Goal: Register for event/course

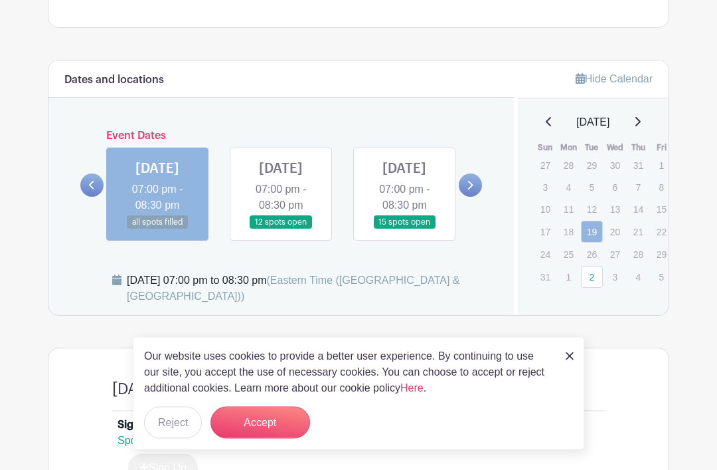
scroll to position [602, 0]
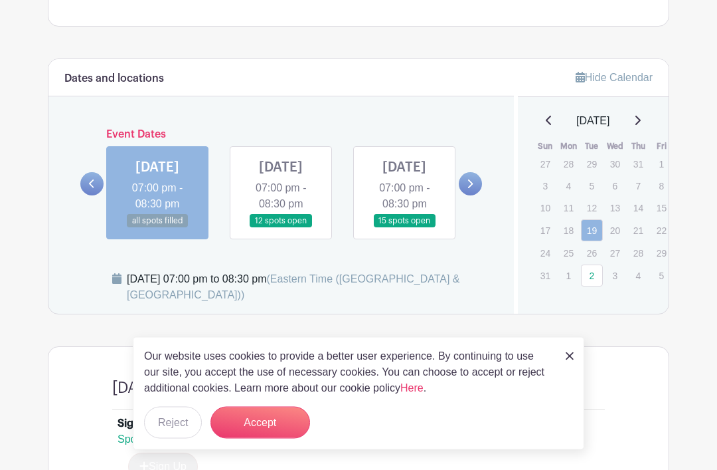
click at [276, 438] on button "Accept" at bounding box center [261, 422] width 100 height 32
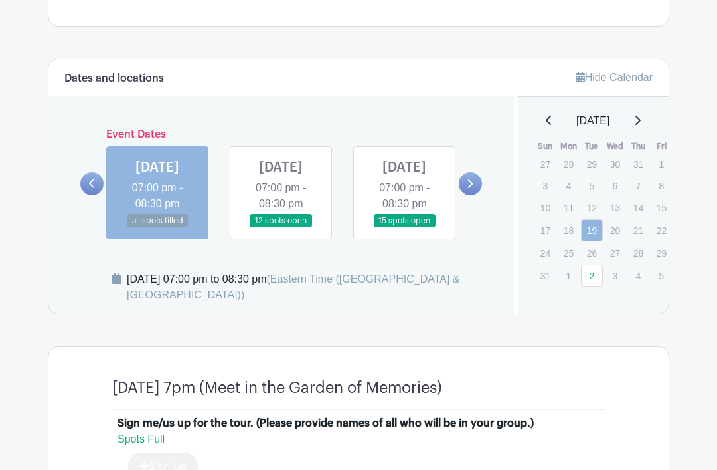
click at [281, 228] on link at bounding box center [281, 228] width 0 height 0
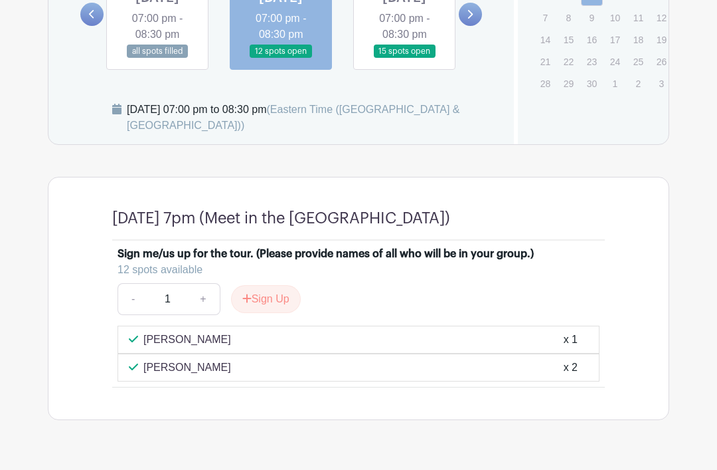
scroll to position [774, 0]
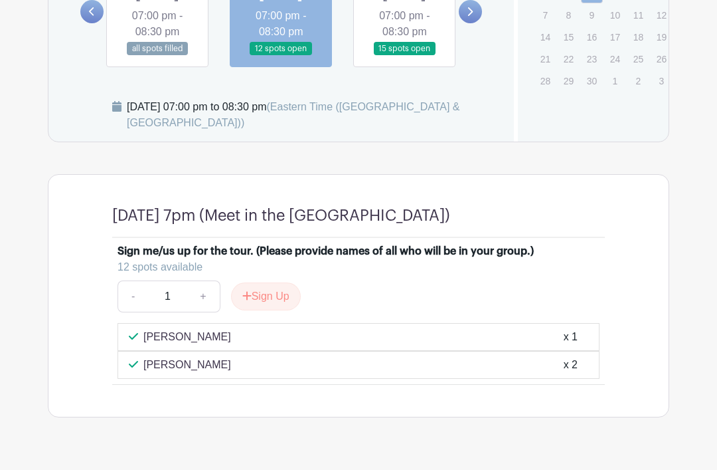
click at [199, 312] on link "+" at bounding box center [203, 296] width 33 height 32
type input "2"
click at [276, 310] on button "Sign Up" at bounding box center [266, 296] width 70 height 28
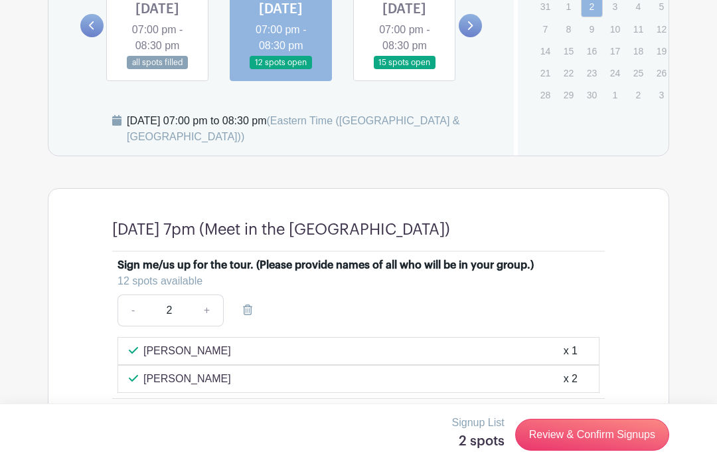
scroll to position [784, 0]
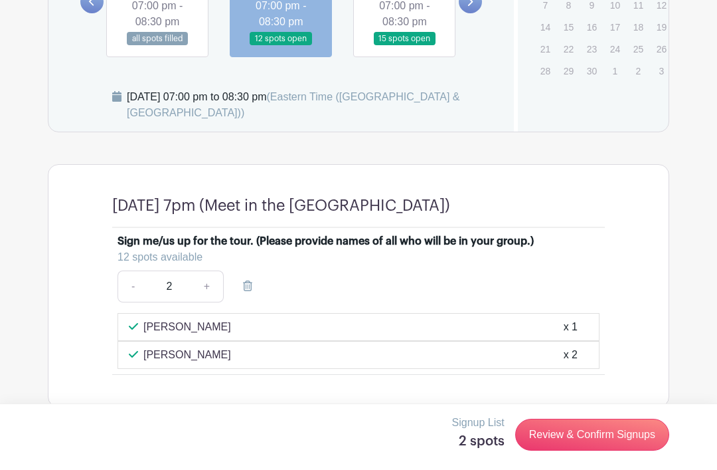
click at [132, 302] on link "-" at bounding box center [133, 286] width 31 height 32
type input "1"
click at [246, 291] on icon at bounding box center [247, 285] width 9 height 11
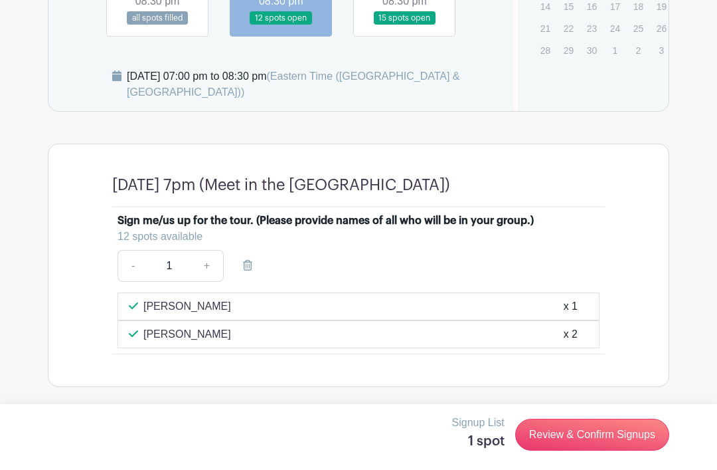
click at [214, 267] on link "+" at bounding box center [207, 266] width 33 height 32
type input "2"
click at [586, 440] on link "Review & Confirm Signups" at bounding box center [592, 434] width 154 height 32
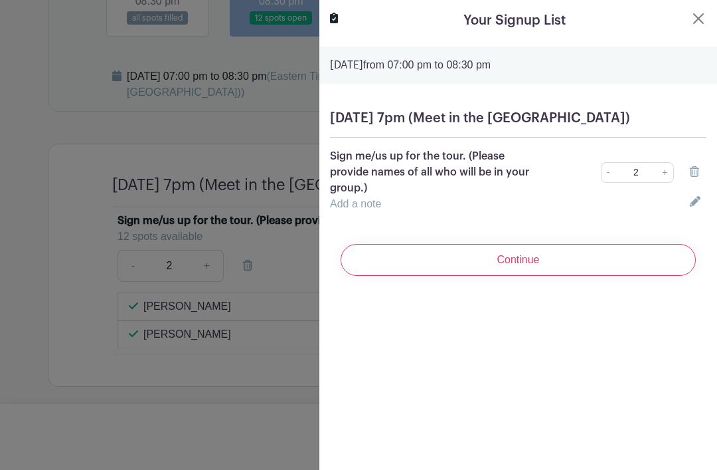
click at [531, 276] on input "Continue" at bounding box center [518, 260] width 355 height 32
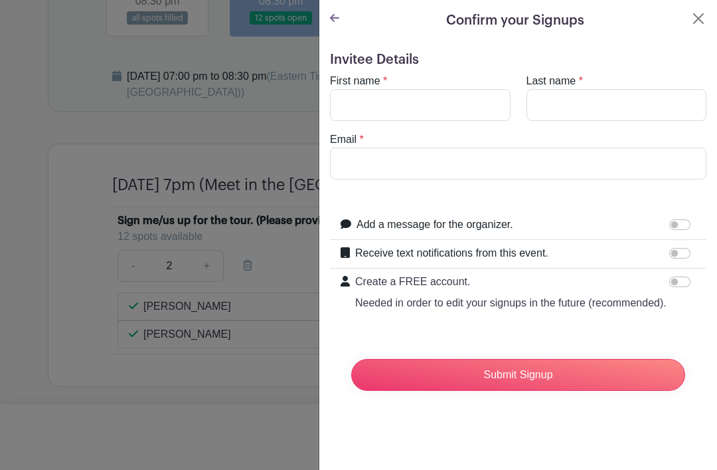
click at [676, 258] on input "Receive text notifications from this event." at bounding box center [679, 253] width 21 height 11
checkbox input "true"
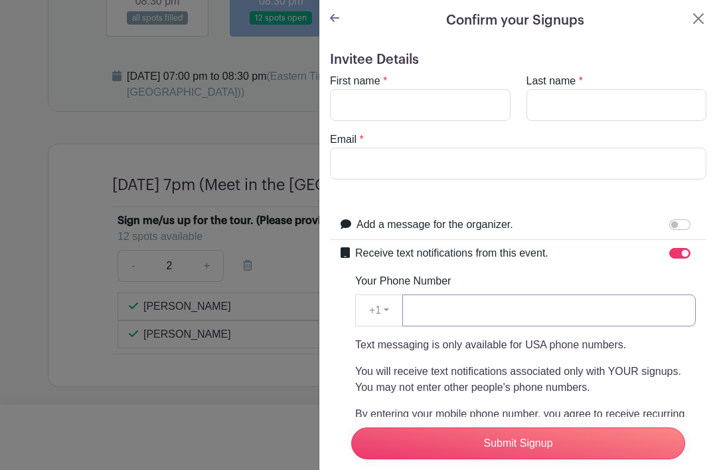
click at [539, 317] on input "Your Phone Number" at bounding box center [549, 310] width 294 height 32
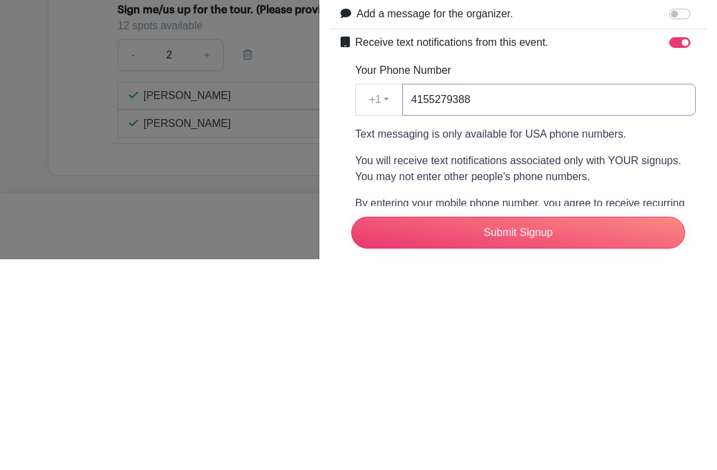
type input "4155279388"
click at [546, 337] on div "Text messaging is only available for USA phone numbers. You will receive text n…" at bounding box center [525, 419] width 341 height 165
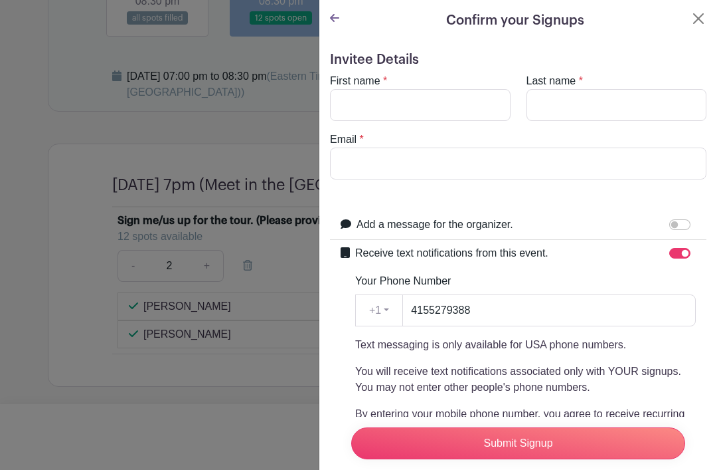
scroll to position [0, 0]
click at [475, 101] on input "First name" at bounding box center [420, 105] width 181 height 32
type input "[PERSON_NAME]"
click at [587, 110] on input "Last name" at bounding box center [617, 105] width 181 height 32
type input "[PERSON_NAME]"
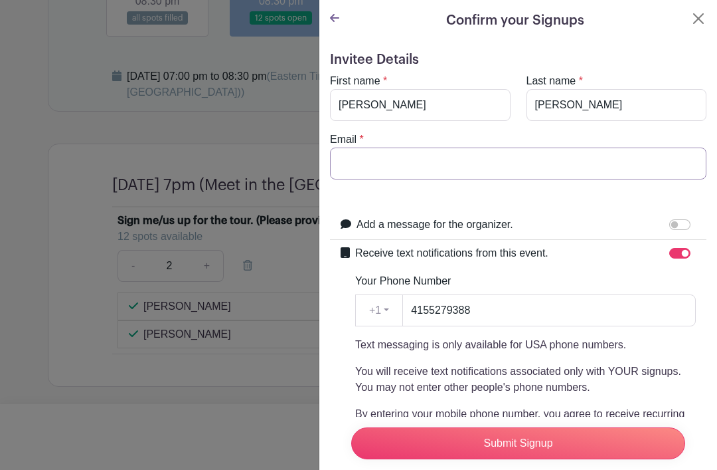
click at [438, 161] on input "Email" at bounding box center [518, 163] width 377 height 32
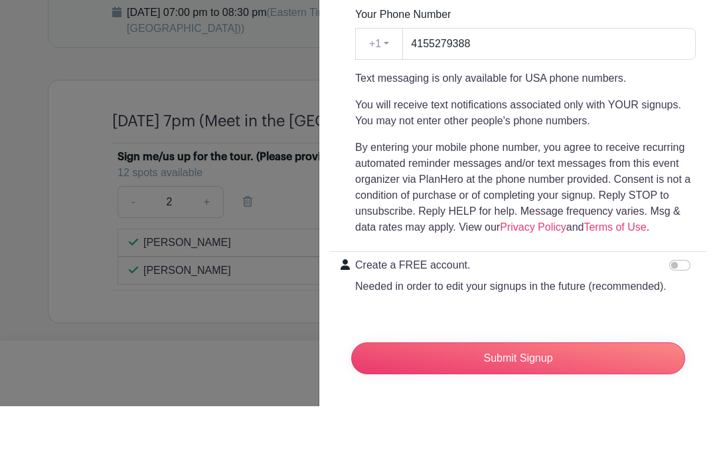
scroll to position [203, 0]
type input "[EMAIL_ADDRESS][DOMAIN_NAME]"
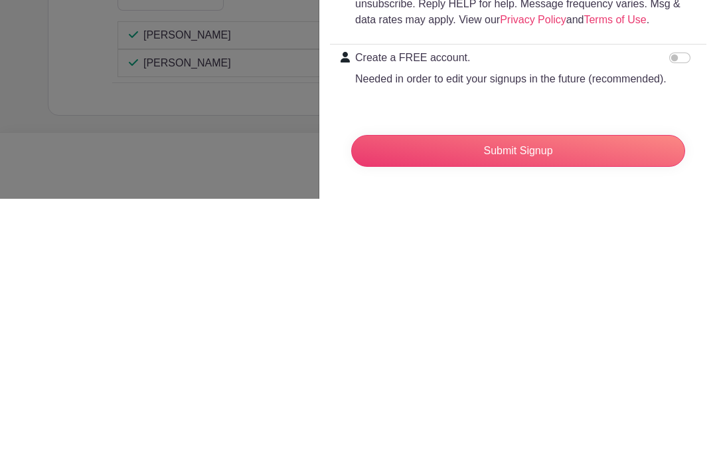
click at [585, 406] on input "Submit Signup" at bounding box center [518, 422] width 334 height 32
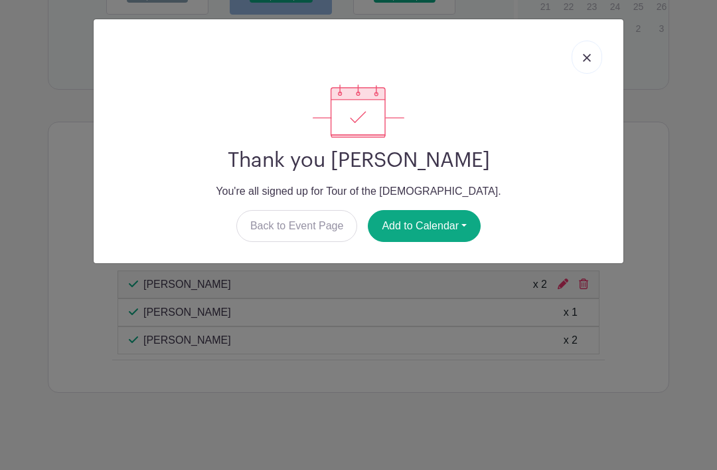
click at [456, 226] on button "Add to Calendar" at bounding box center [424, 226] width 113 height 32
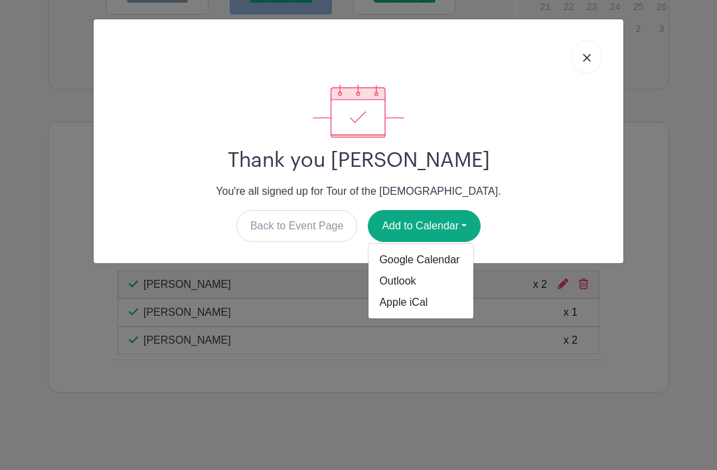
click at [425, 303] on link "Apple iCal" at bounding box center [421, 302] width 105 height 21
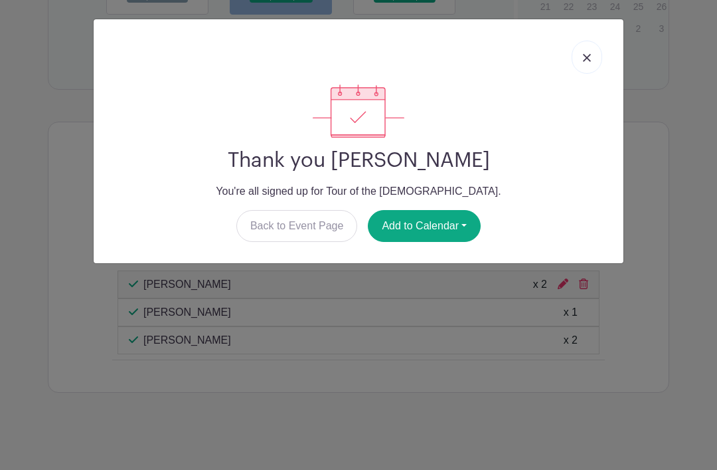
click at [589, 60] on img at bounding box center [587, 58] width 8 height 8
